Goal: Find specific page/section: Find specific page/section

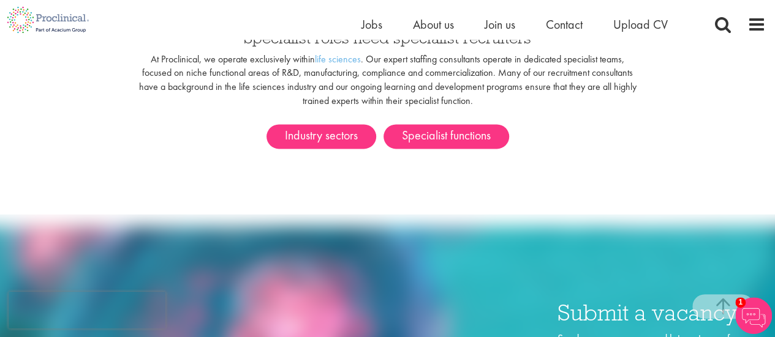
scroll to position [777, 0]
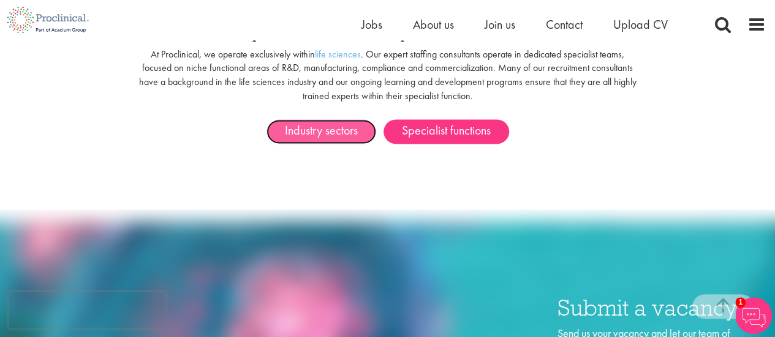
click at [323, 121] on link "Industry sectors" at bounding box center [321, 131] width 110 height 24
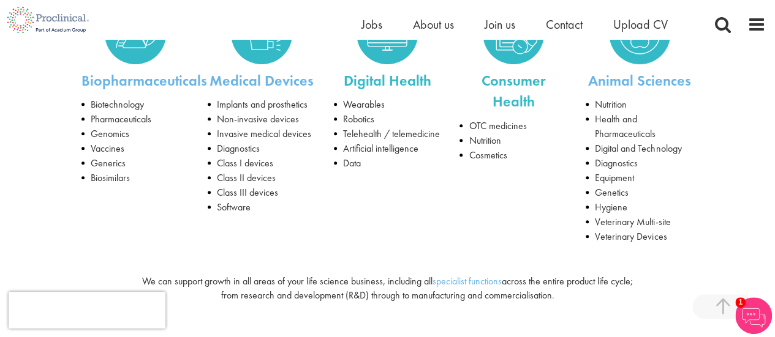
scroll to position [269, 0]
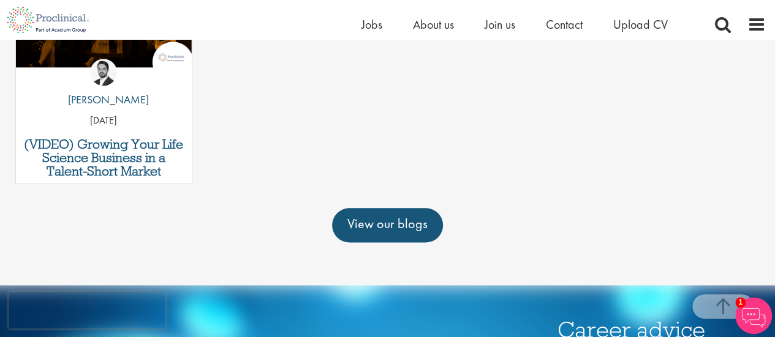
scroll to position [630, 0]
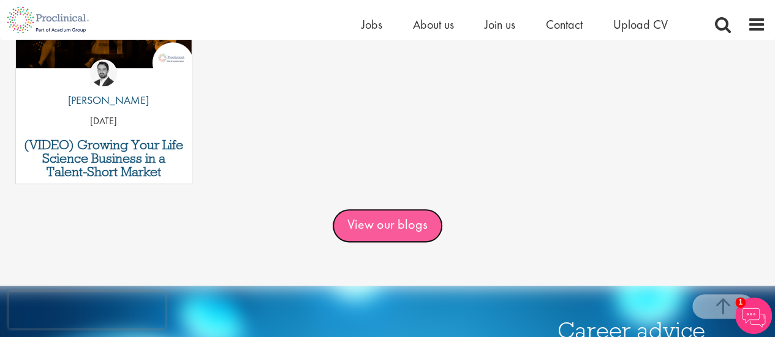
click at [396, 217] on link "View our blogs" at bounding box center [387, 226] width 111 height 34
